Goal: Task Accomplishment & Management: Manage account settings

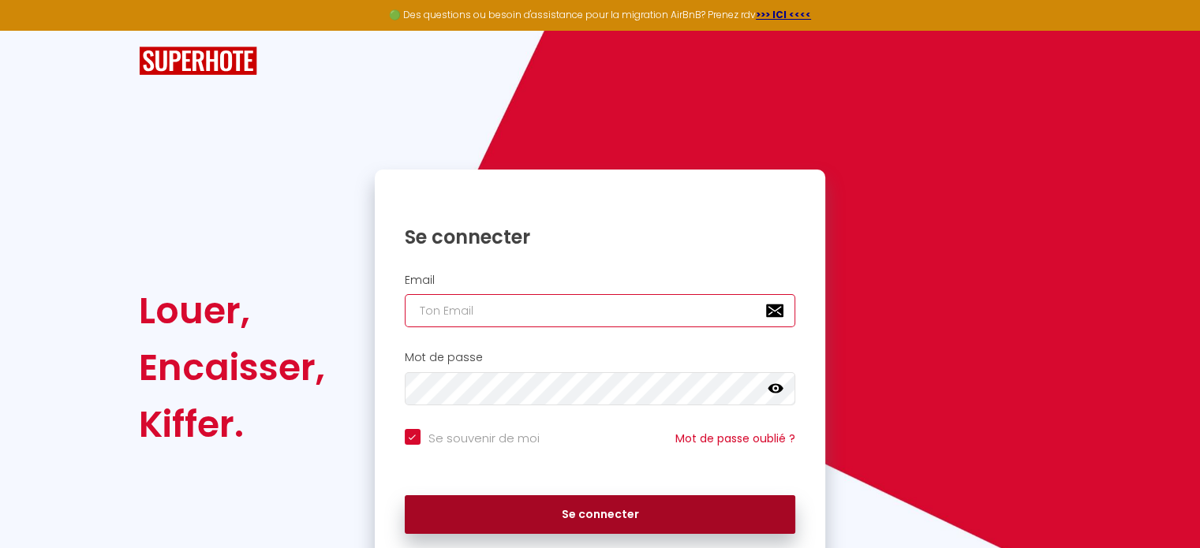
type input "[EMAIL_ADDRESS][DOMAIN_NAME]"
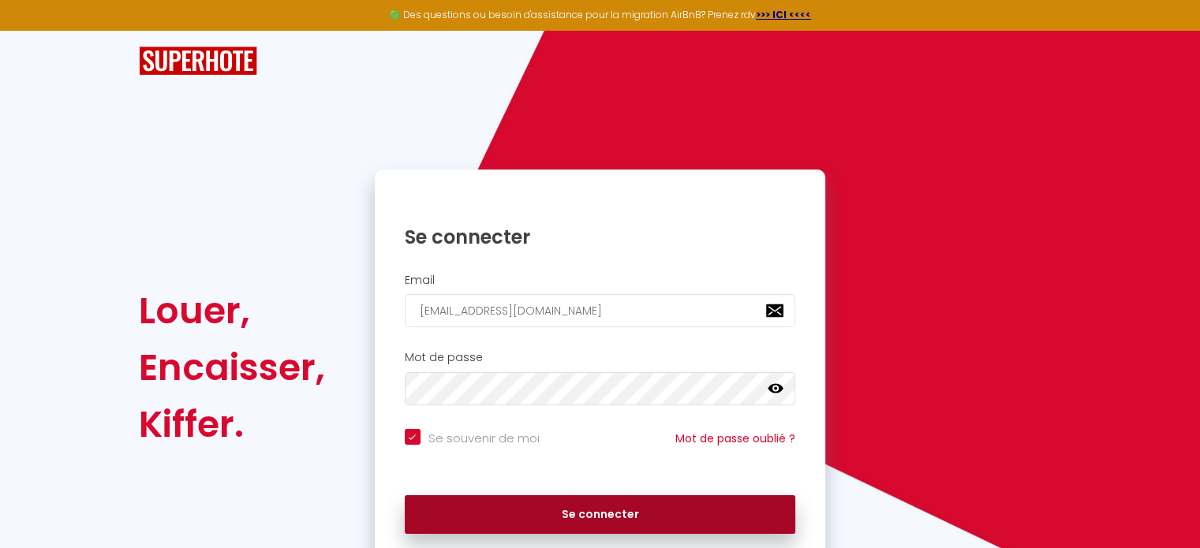
click at [571, 511] on button "Se connecter" at bounding box center [600, 515] width 391 height 39
checkbox input "true"
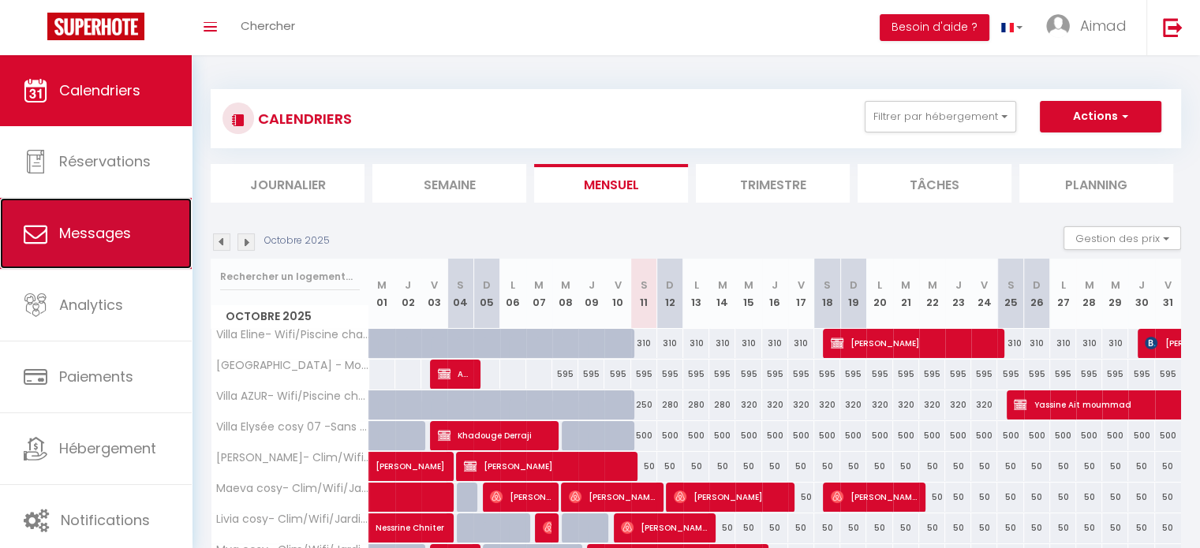
click at [67, 215] on link "Messages" at bounding box center [96, 233] width 192 height 71
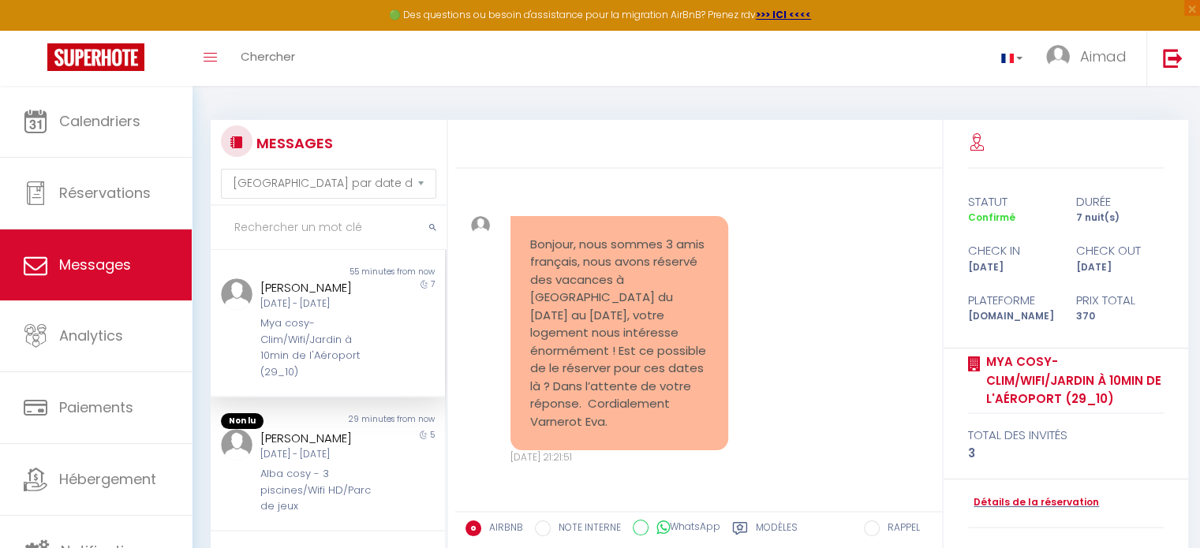
scroll to position [13384, 0]
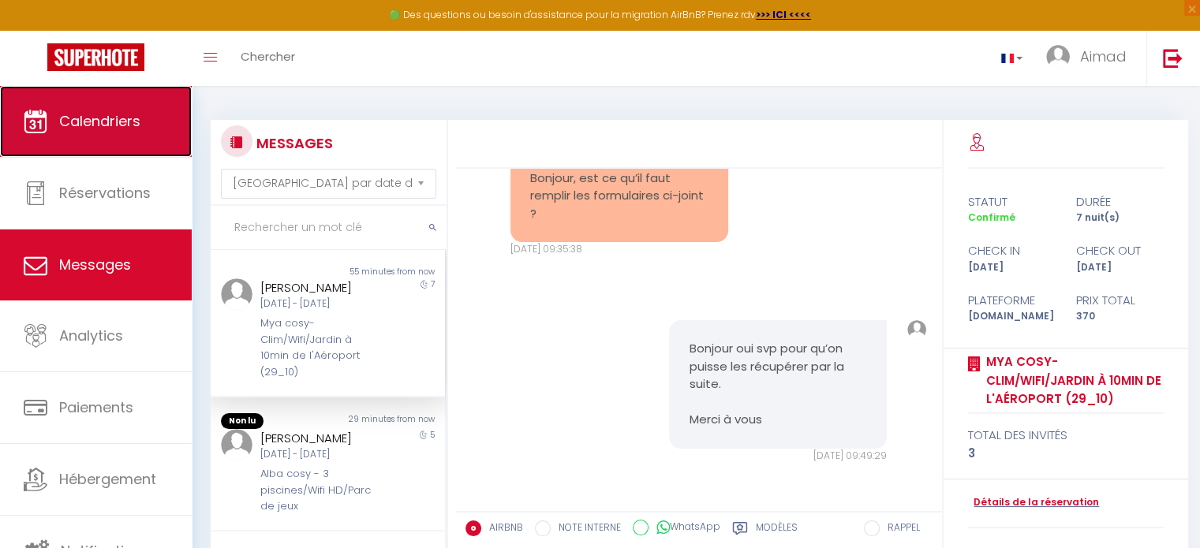
click at [68, 128] on span "Calendriers" at bounding box center [99, 121] width 81 height 20
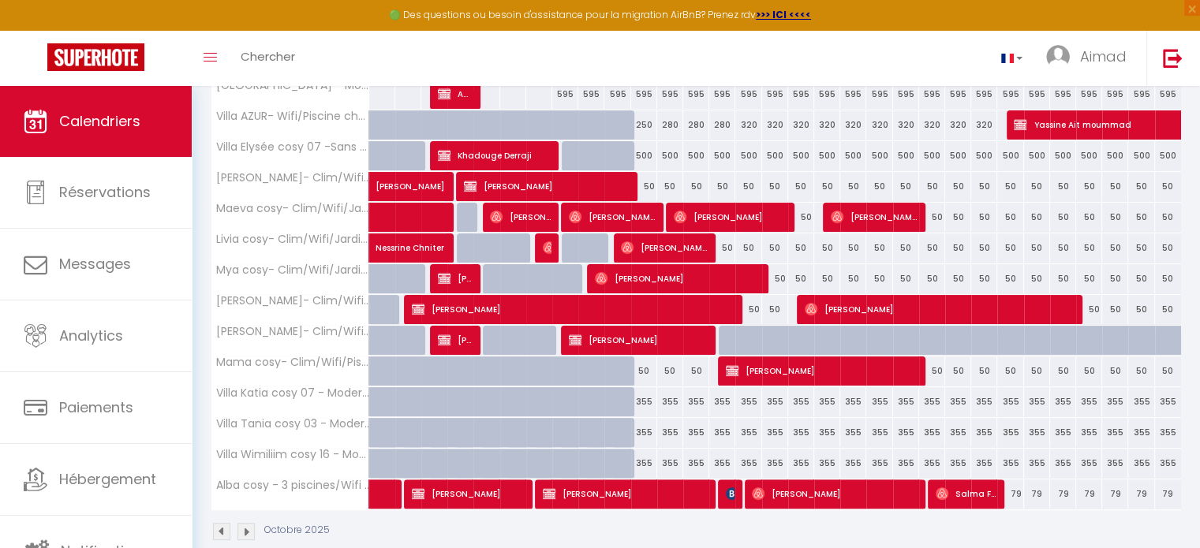
scroll to position [316, 0]
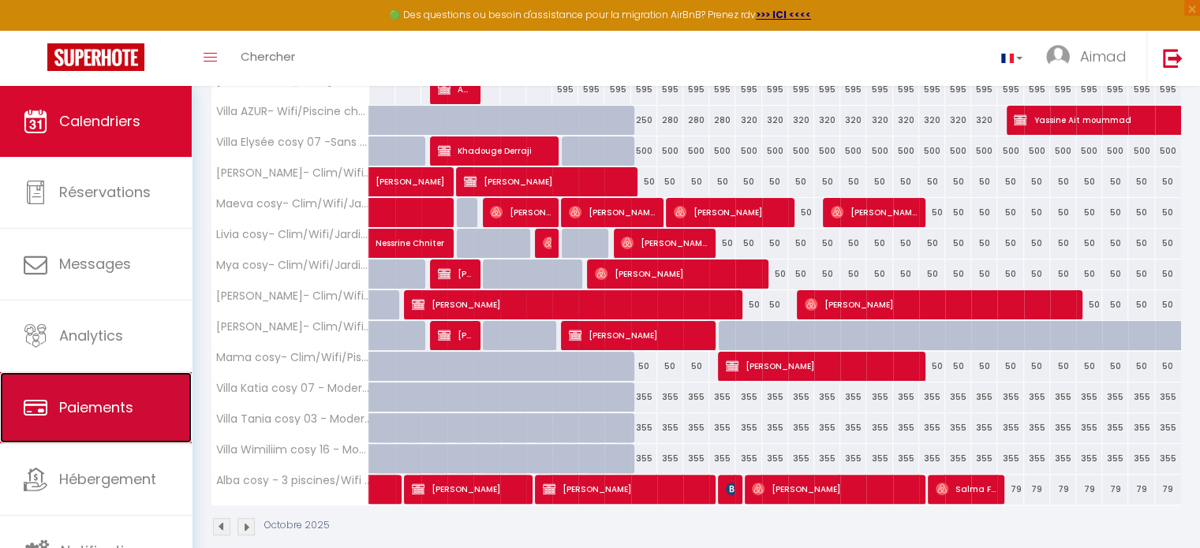
click at [70, 418] on link "Paiements" at bounding box center [96, 407] width 192 height 71
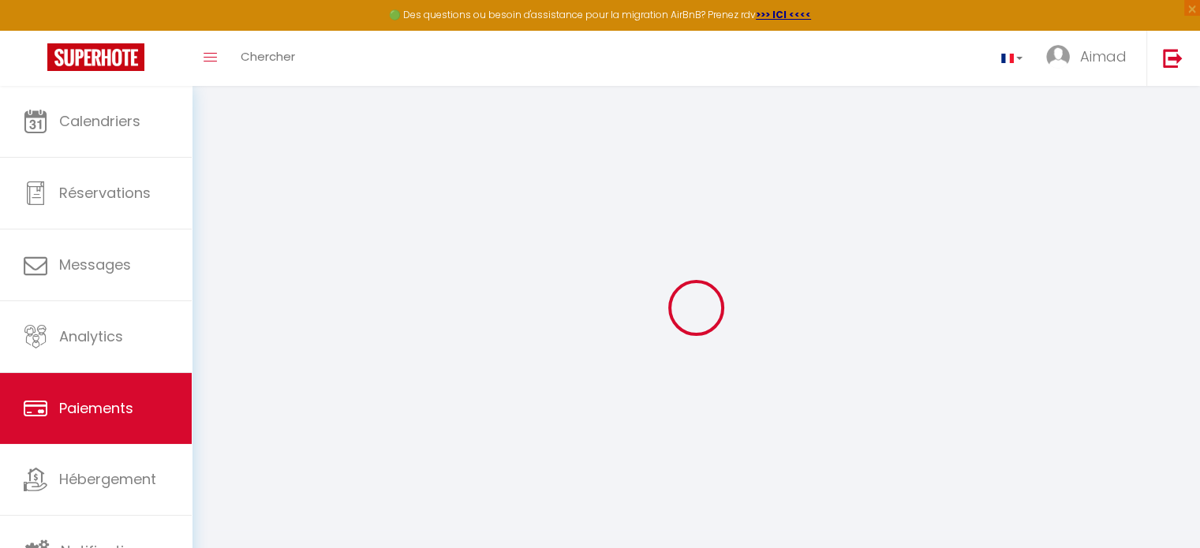
select select "2"
select select "0"
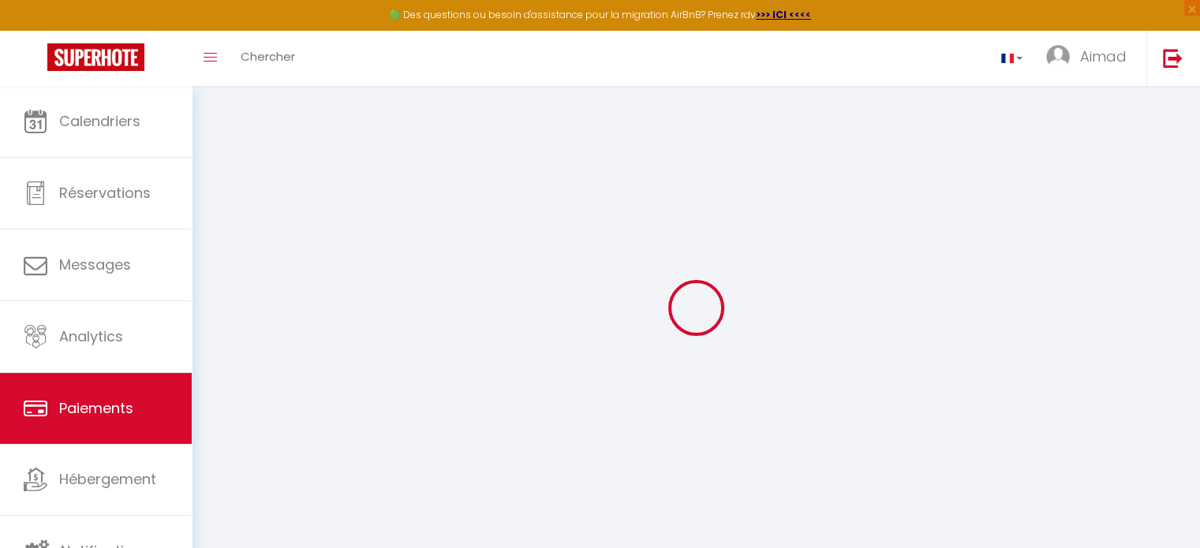
select select "0"
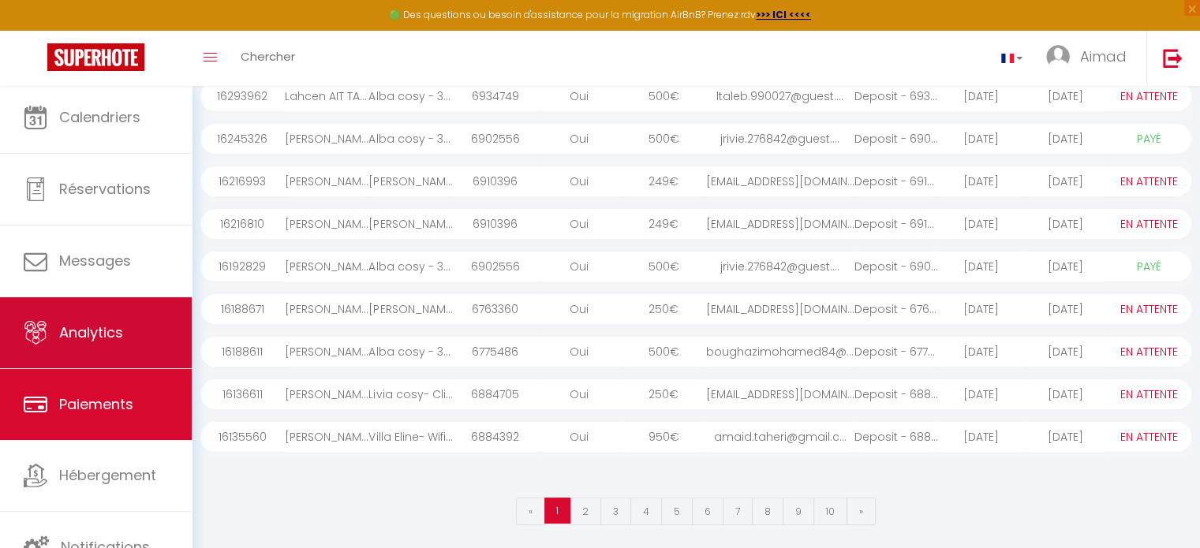
scroll to position [242, 0]
click at [88, 324] on span "Analytics" at bounding box center [91, 333] width 64 height 20
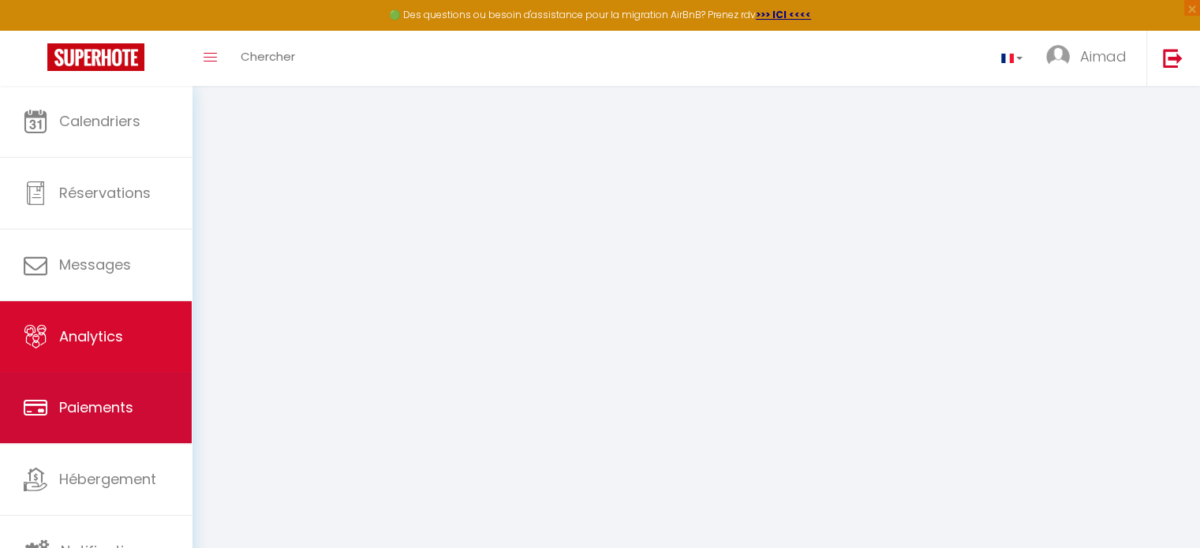
select select "2025"
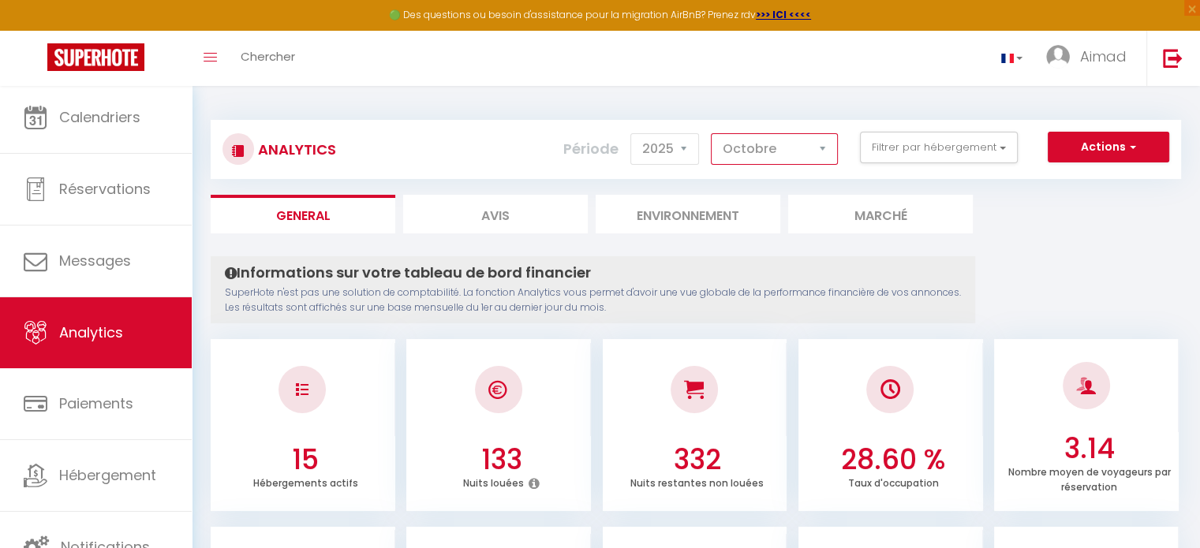
click at [827, 149] on select "[PERSON_NAME] Mars Avril Mai Juin Juillet Août Septembre Octobre Novembre Décem…" at bounding box center [774, 149] width 127 height 32
select select "9"
click at [712, 133] on select "[PERSON_NAME] Mars Avril Mai Juin Juillet Août Septembre Octobre Novembre Décem…" at bounding box center [774, 149] width 127 height 32
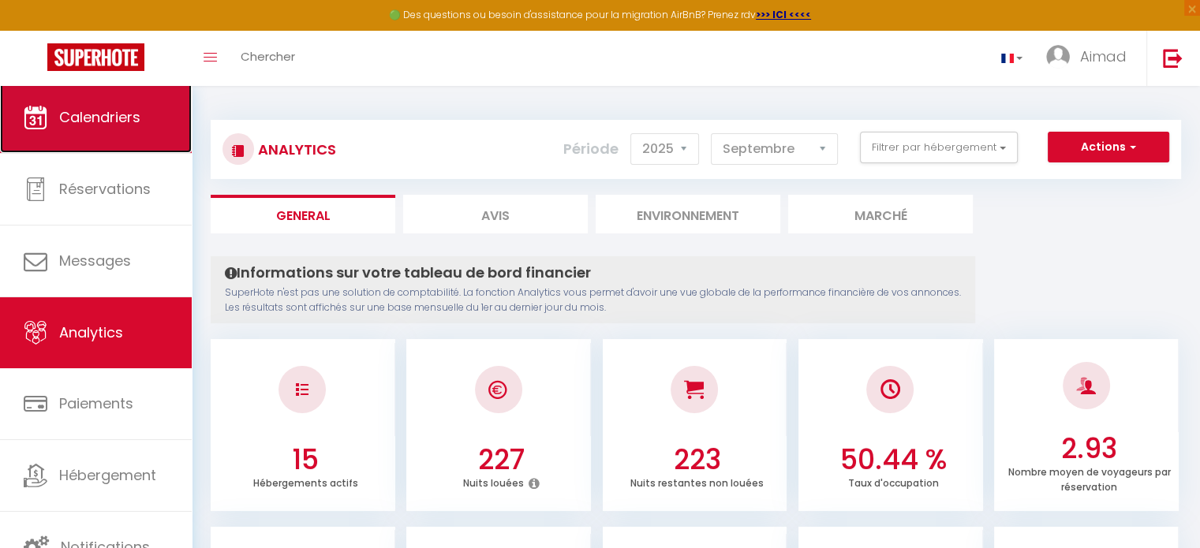
click at [73, 122] on span "Calendriers" at bounding box center [99, 117] width 81 height 20
